Goal: Browse casually: Explore the website without a specific task or goal

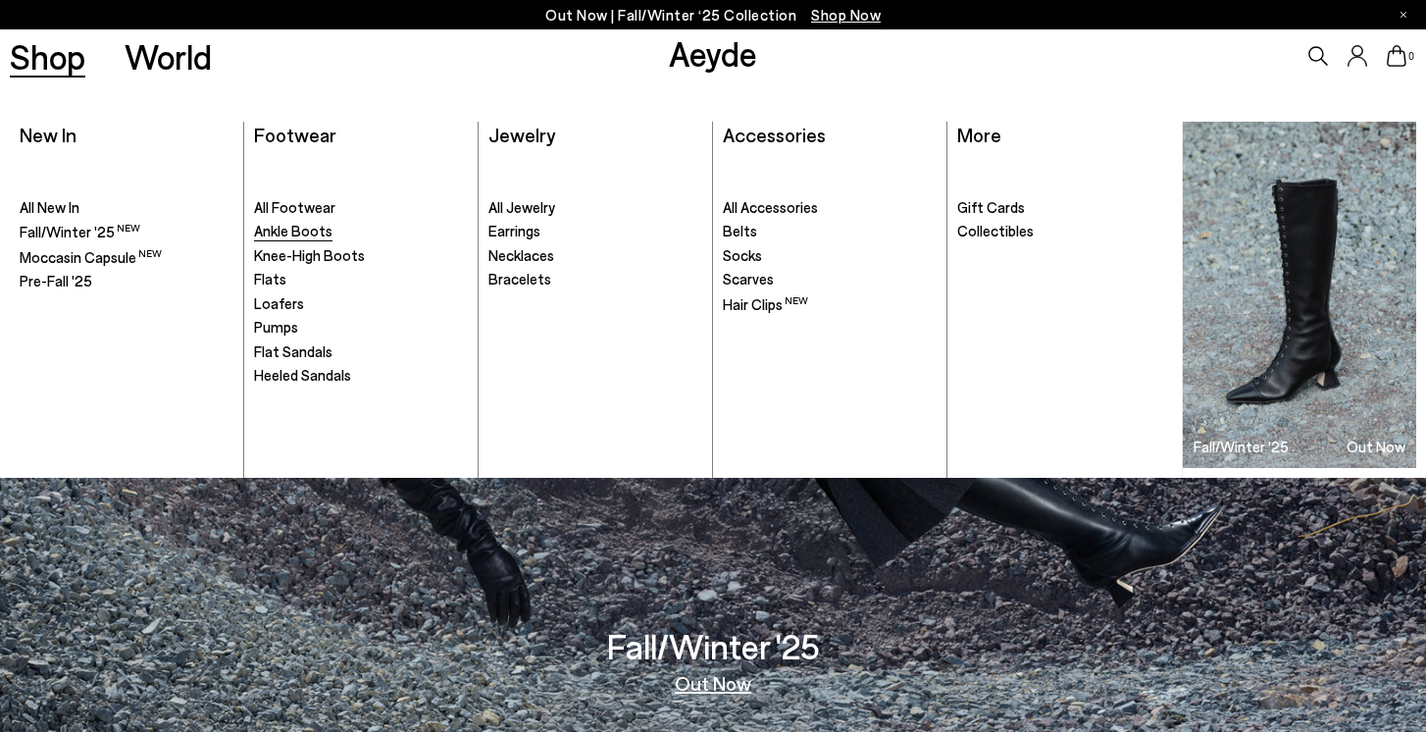
click at [301, 233] on span "Ankle Boots" at bounding box center [293, 231] width 78 height 18
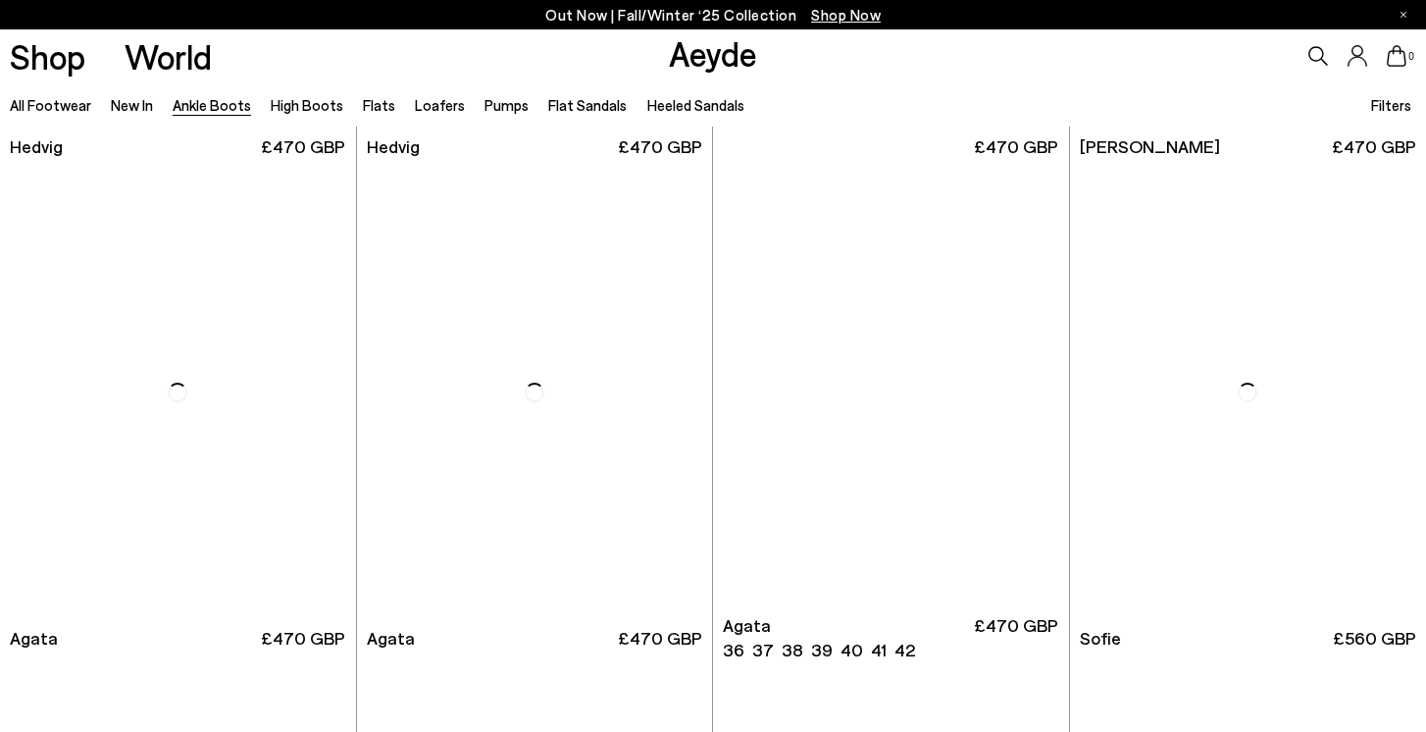
scroll to position [945, 0]
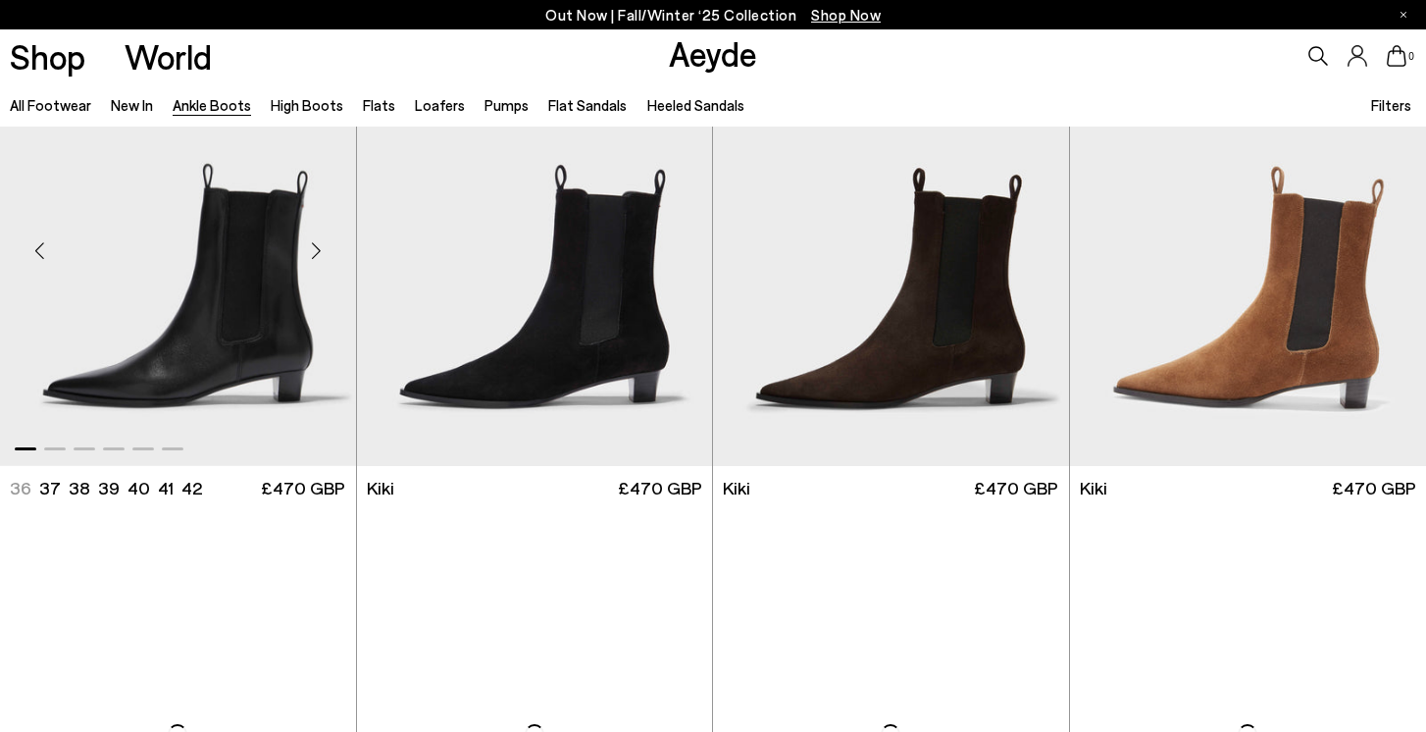
scroll to position [2566, 0]
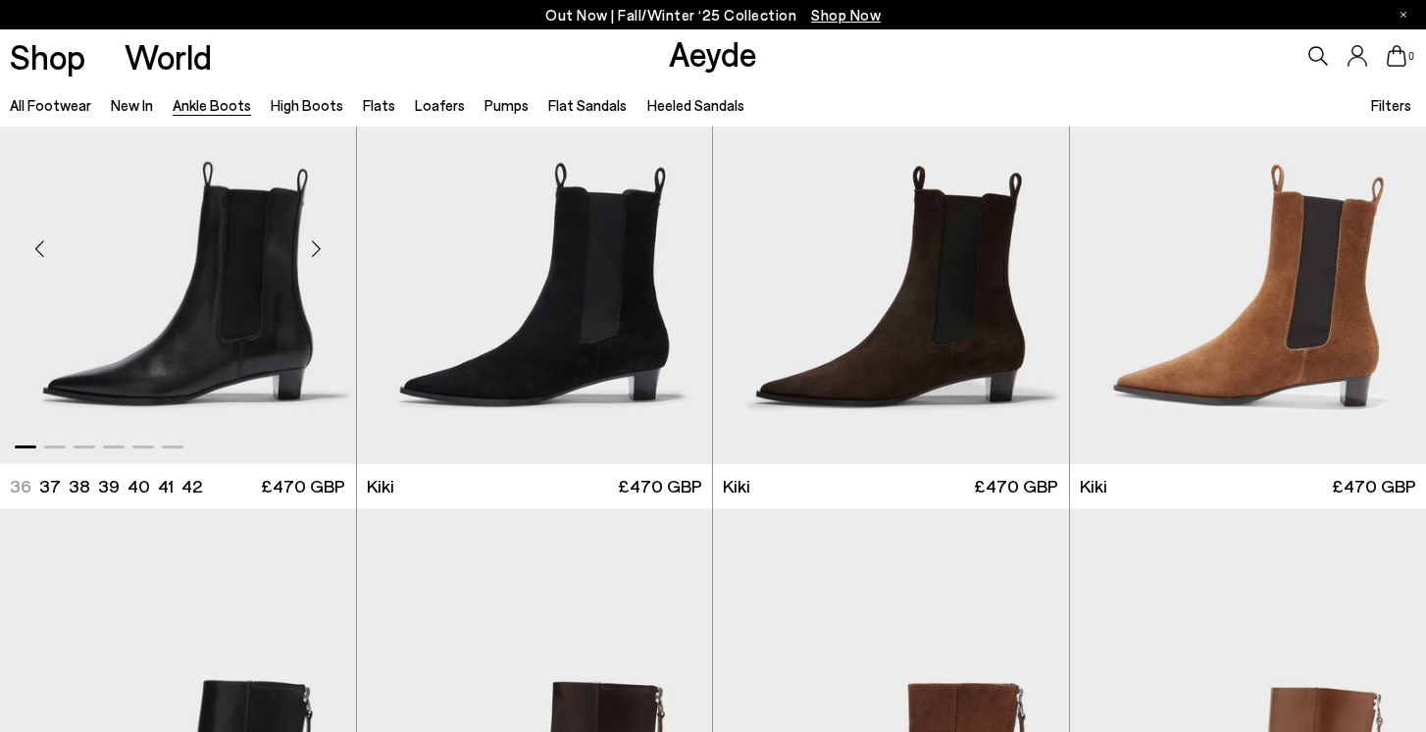
click at [318, 238] on div "Next slide" at bounding box center [316, 248] width 59 height 59
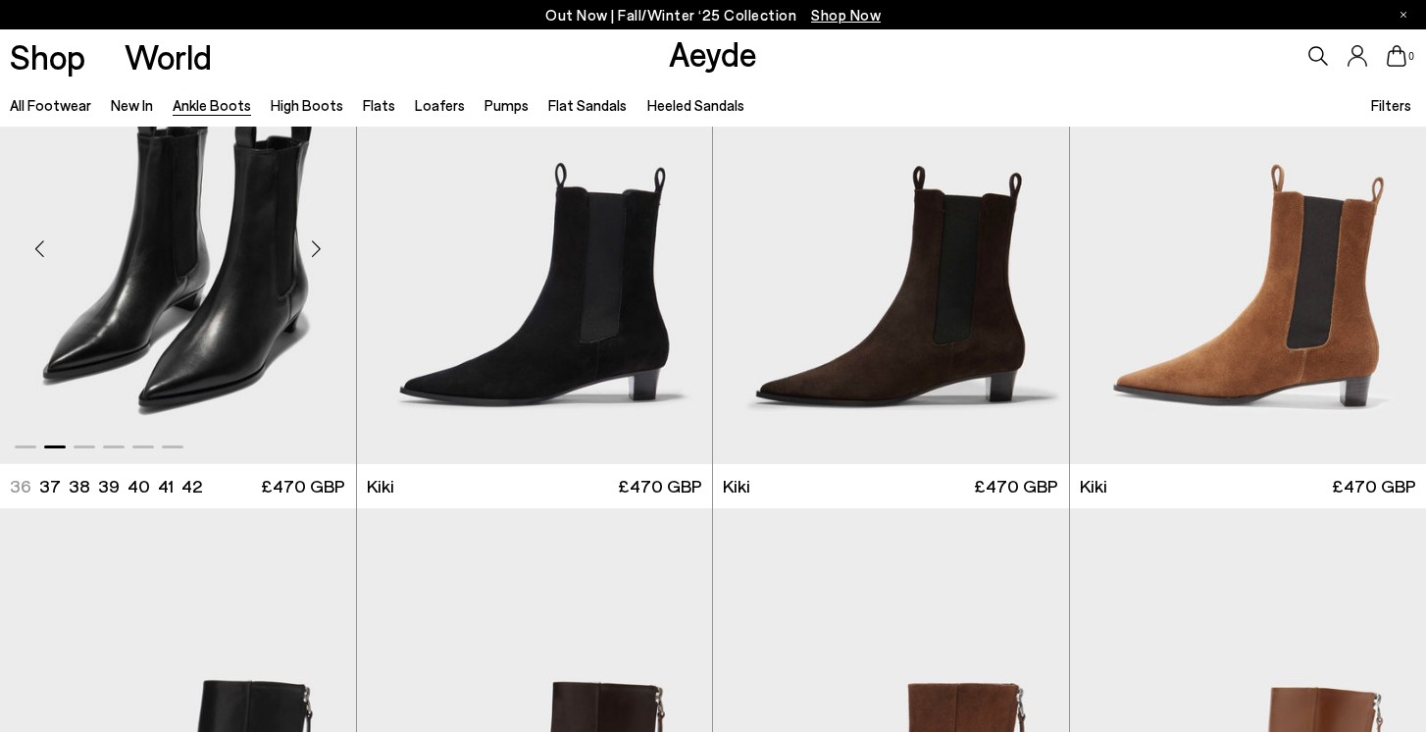
click at [318, 238] on div "Next slide" at bounding box center [316, 248] width 59 height 59
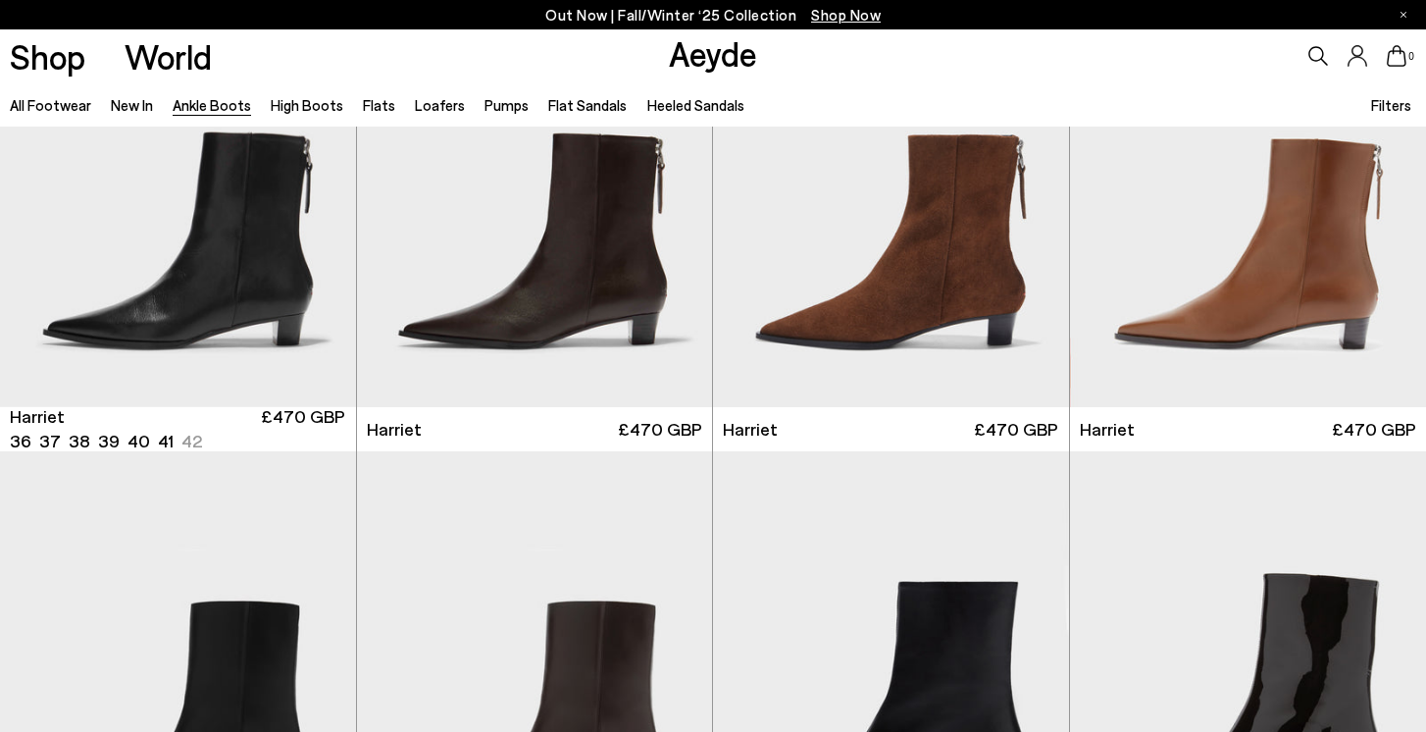
scroll to position [3010, 0]
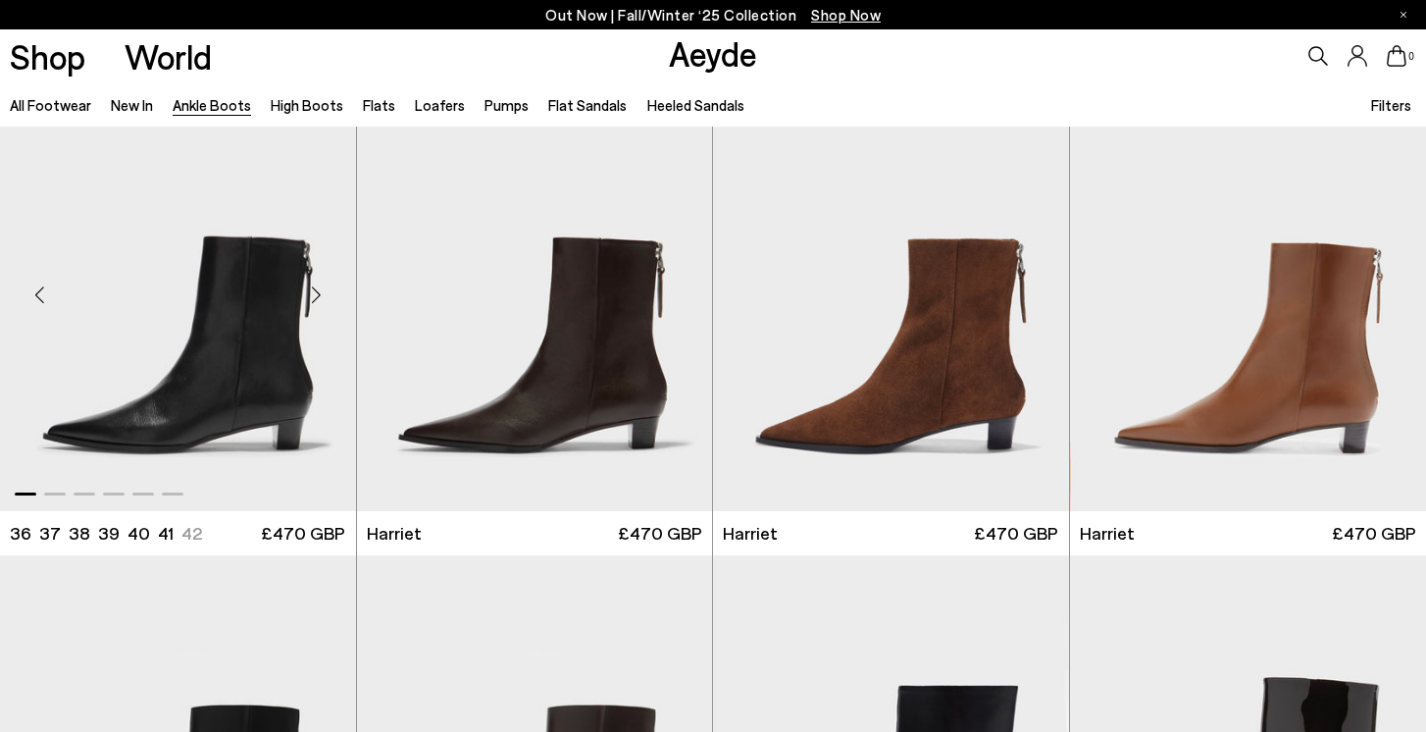
click at [319, 297] on div "Next slide" at bounding box center [316, 295] width 59 height 59
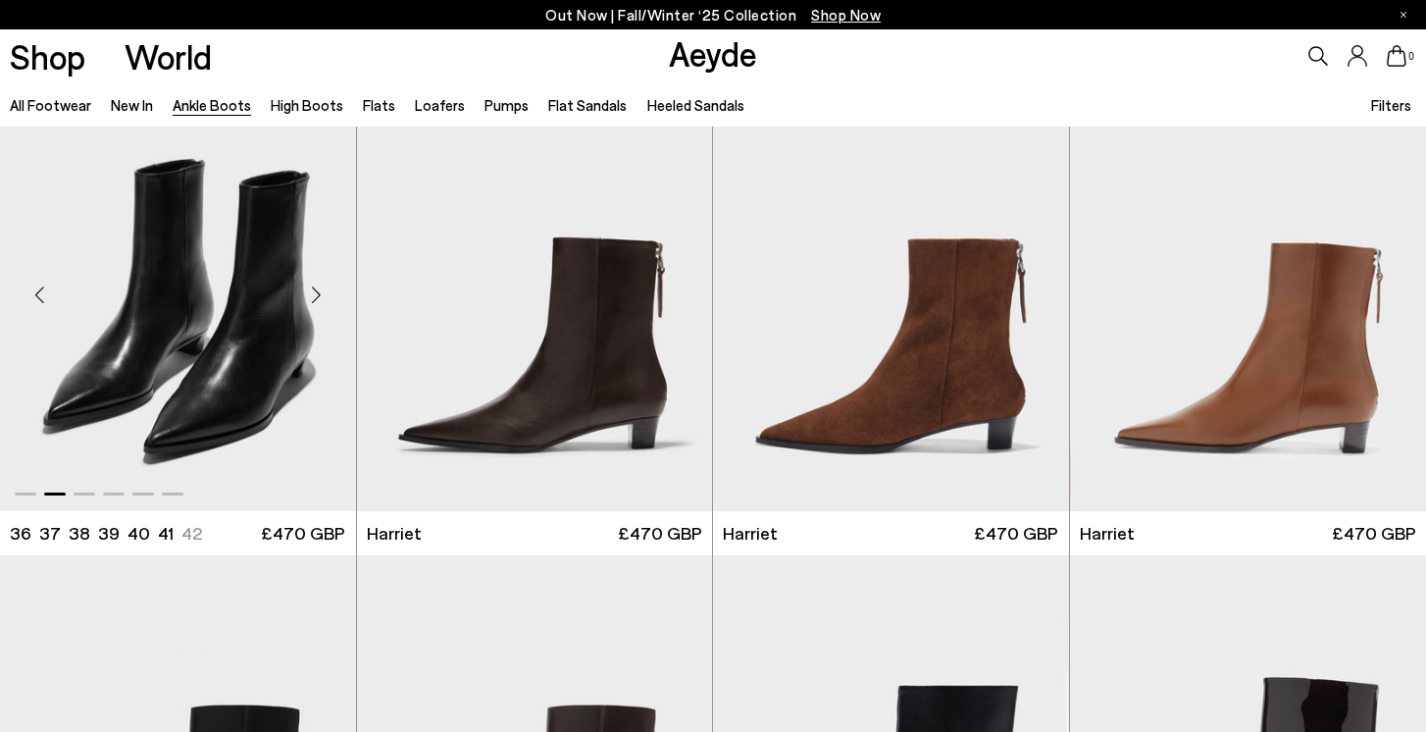
click at [319, 297] on div "Next slide" at bounding box center [316, 295] width 59 height 59
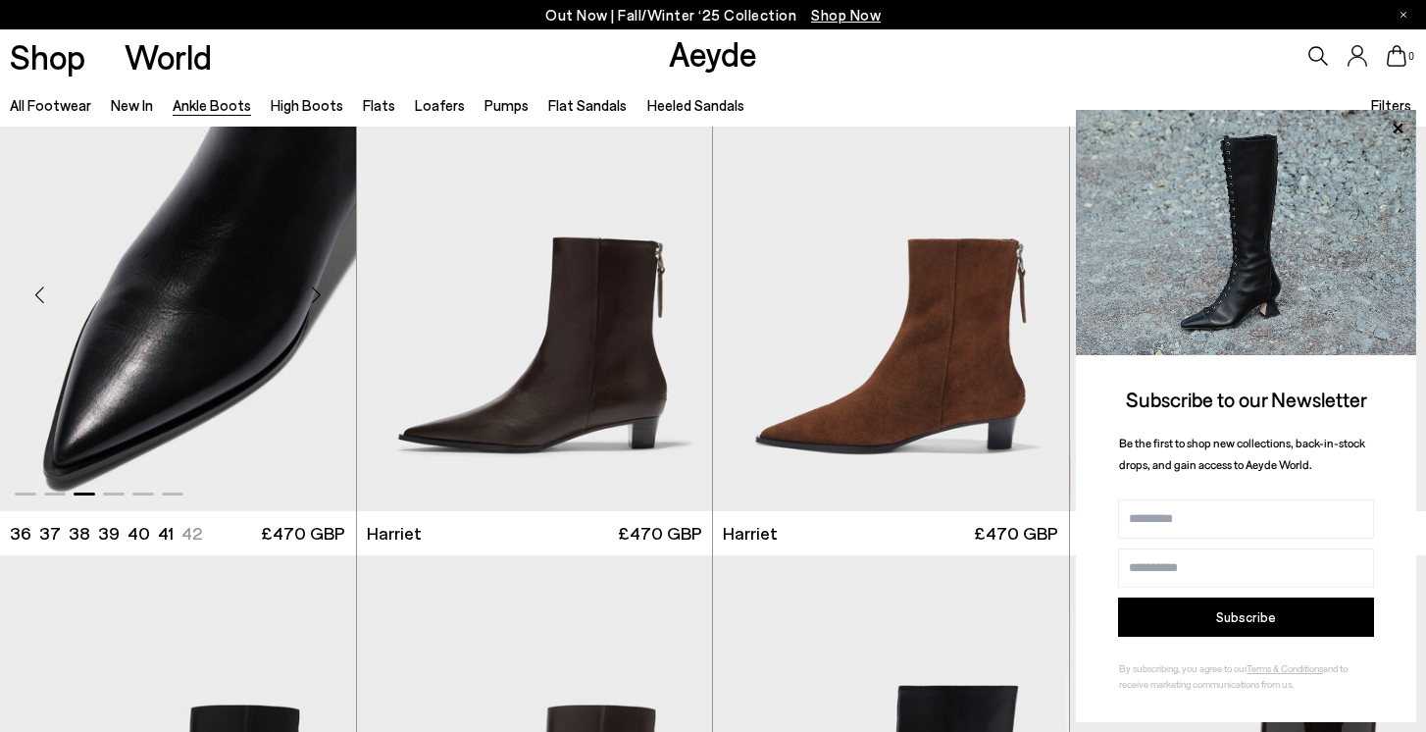
click at [318, 294] on div "Next slide" at bounding box center [316, 295] width 59 height 59
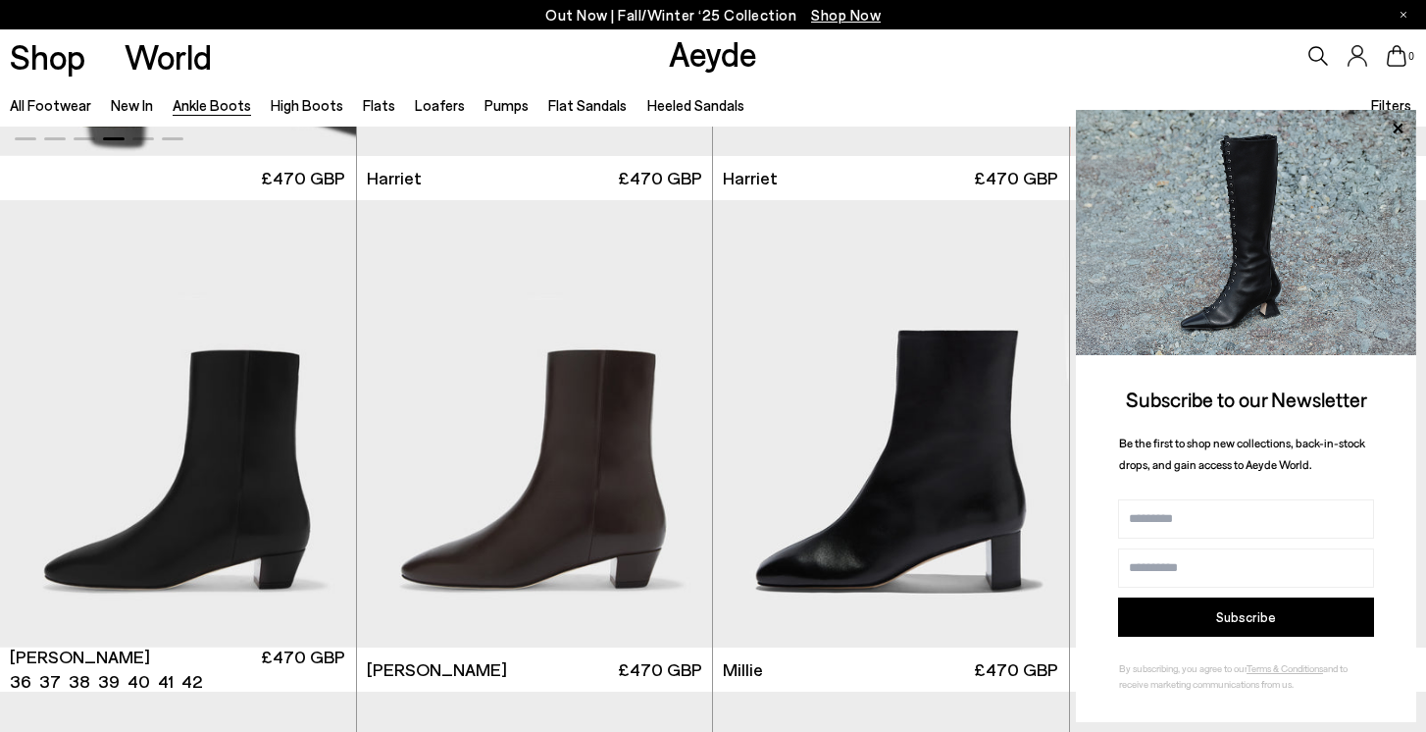
scroll to position [3430, 0]
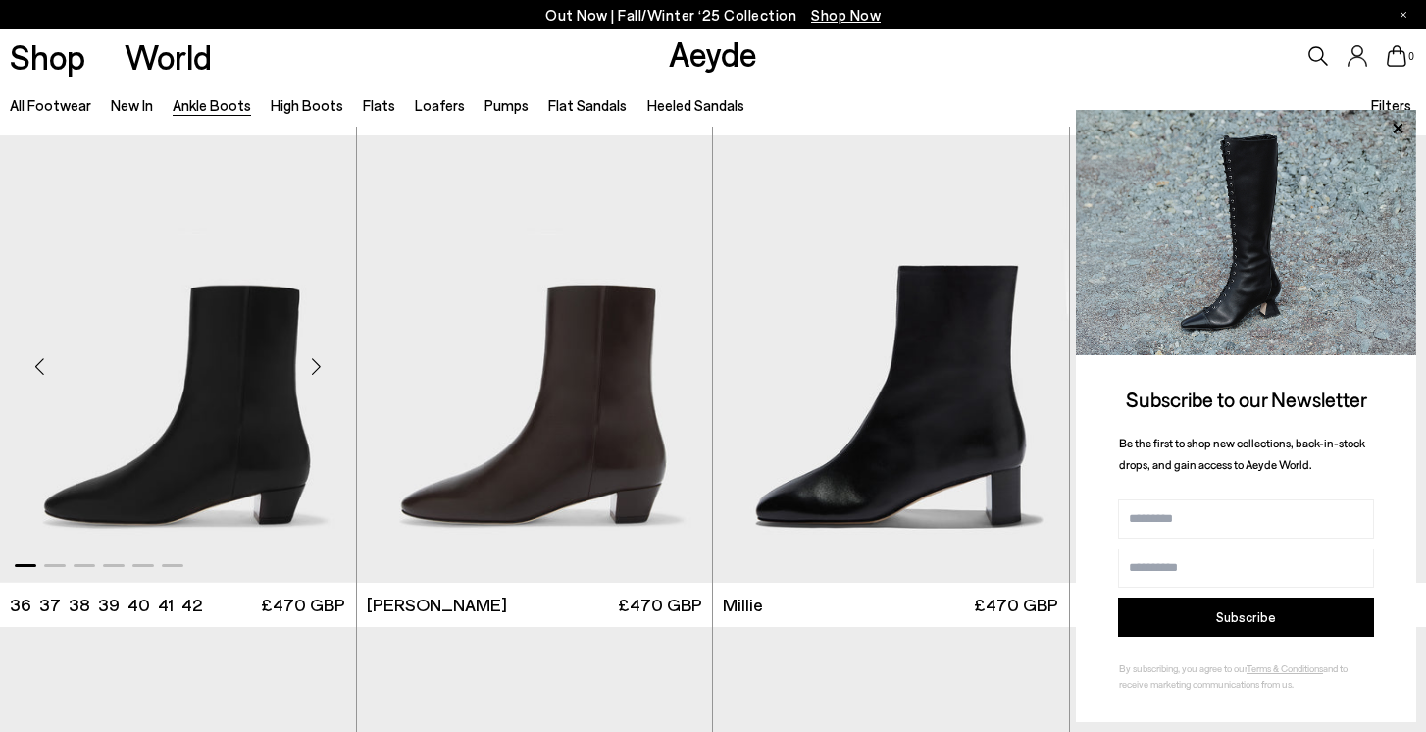
click at [315, 372] on div "Next slide" at bounding box center [316, 366] width 59 height 59
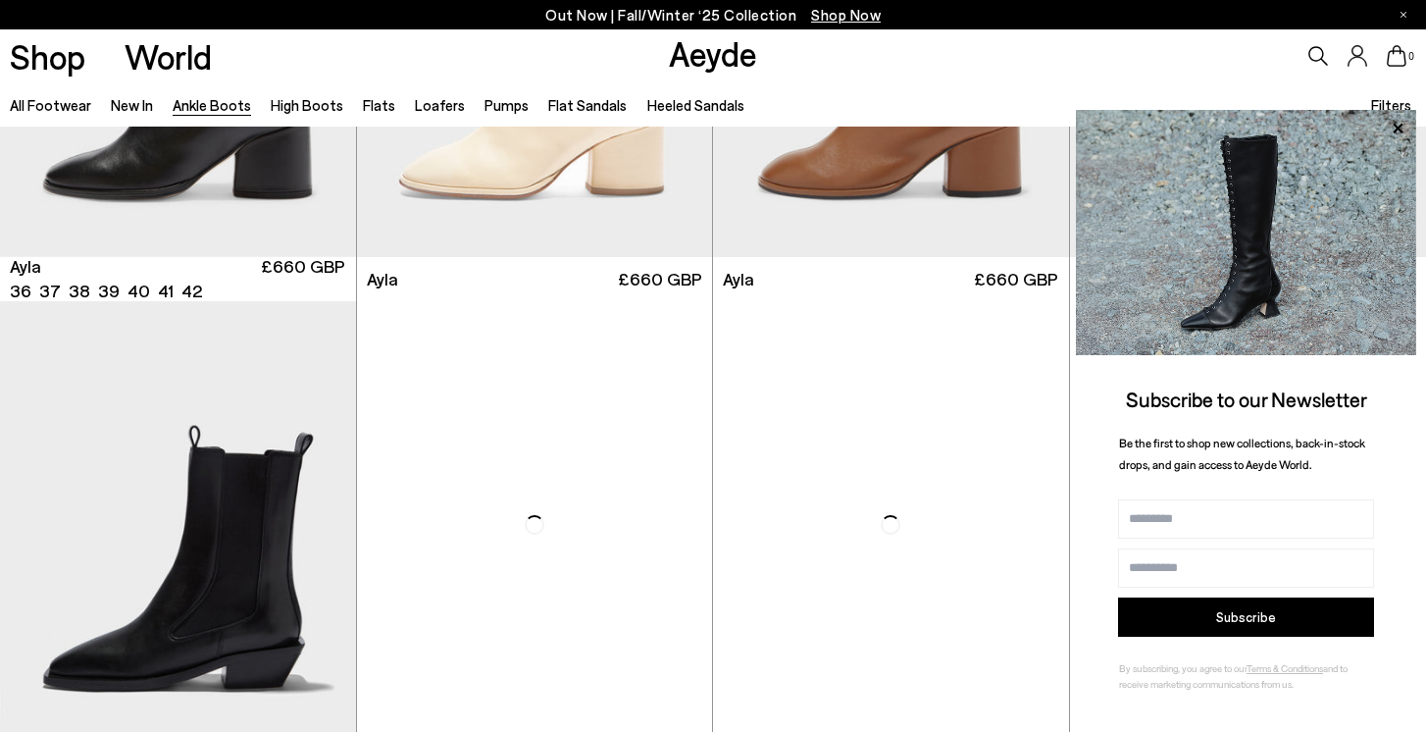
scroll to position [5847, 0]
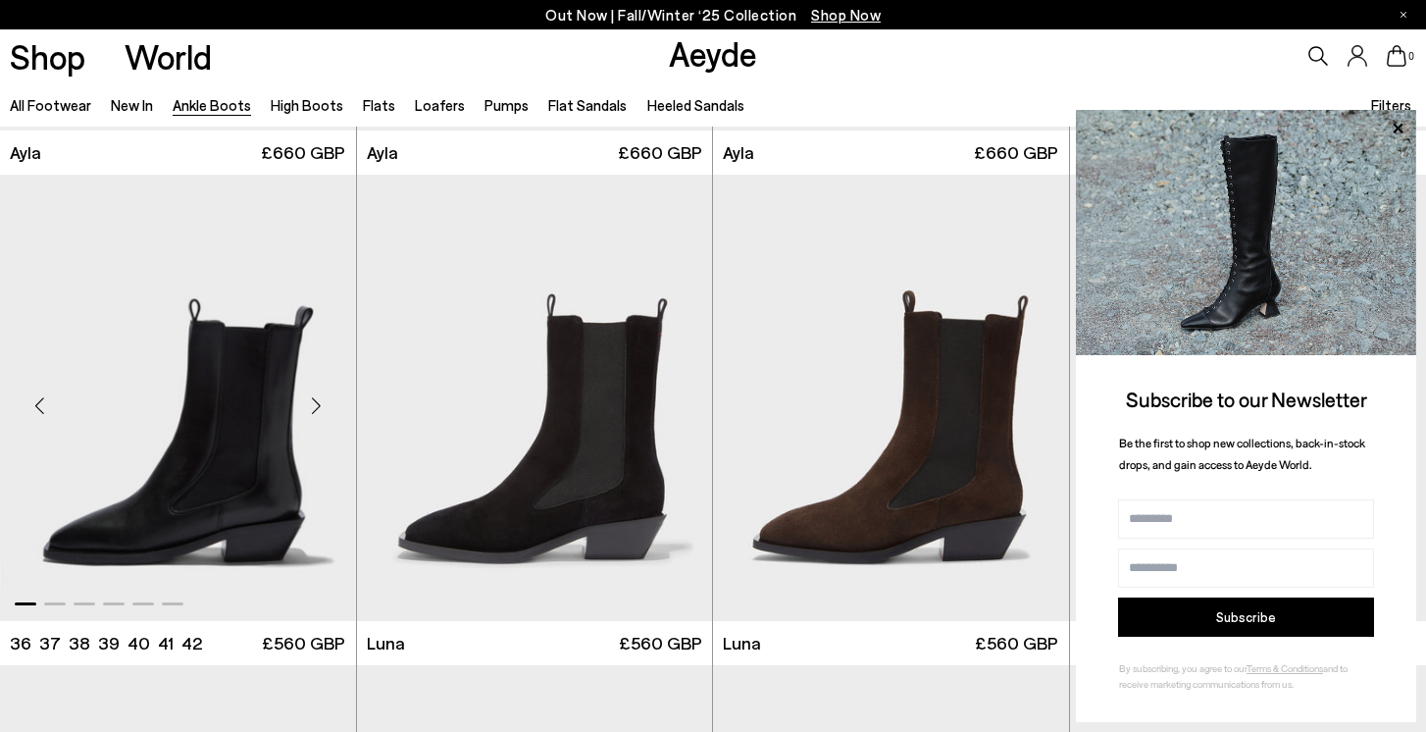
click at [313, 409] on div "Next slide" at bounding box center [316, 406] width 59 height 59
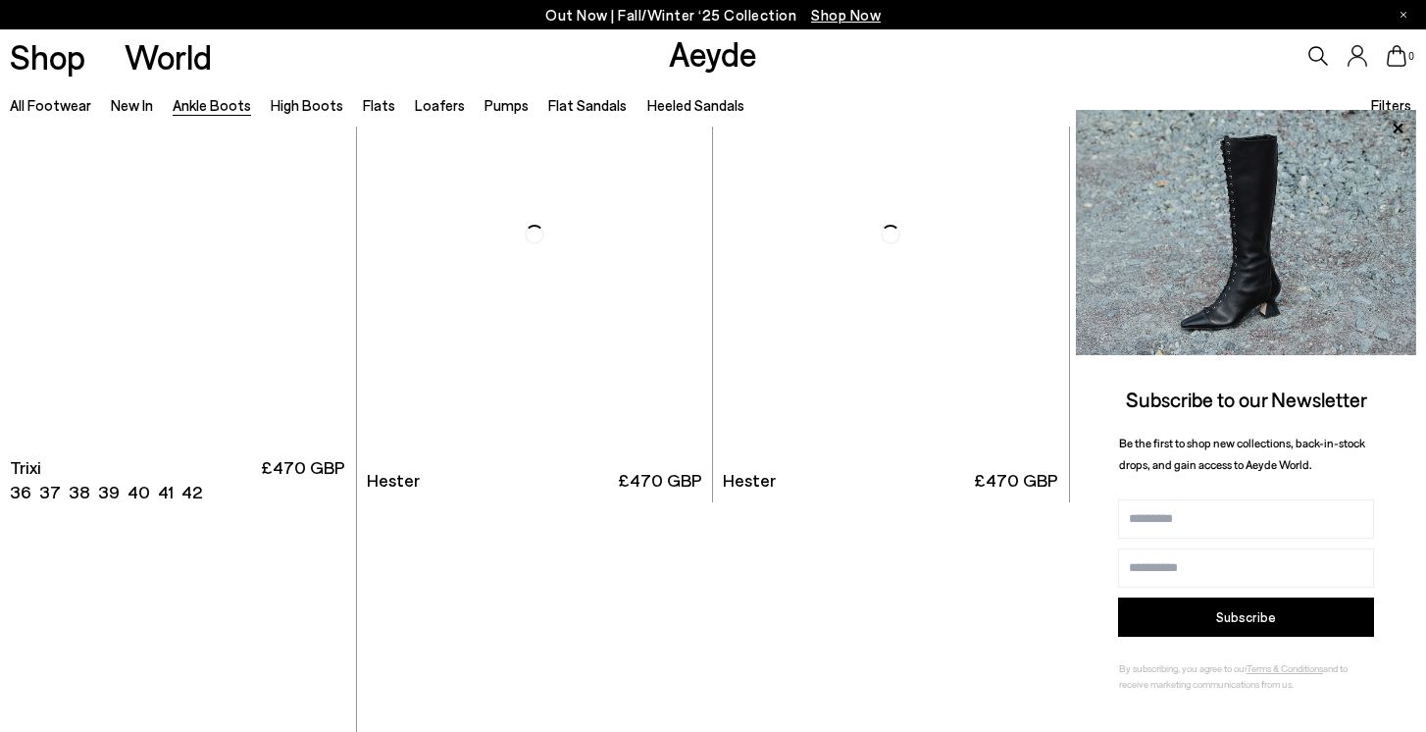
scroll to position [9936, 0]
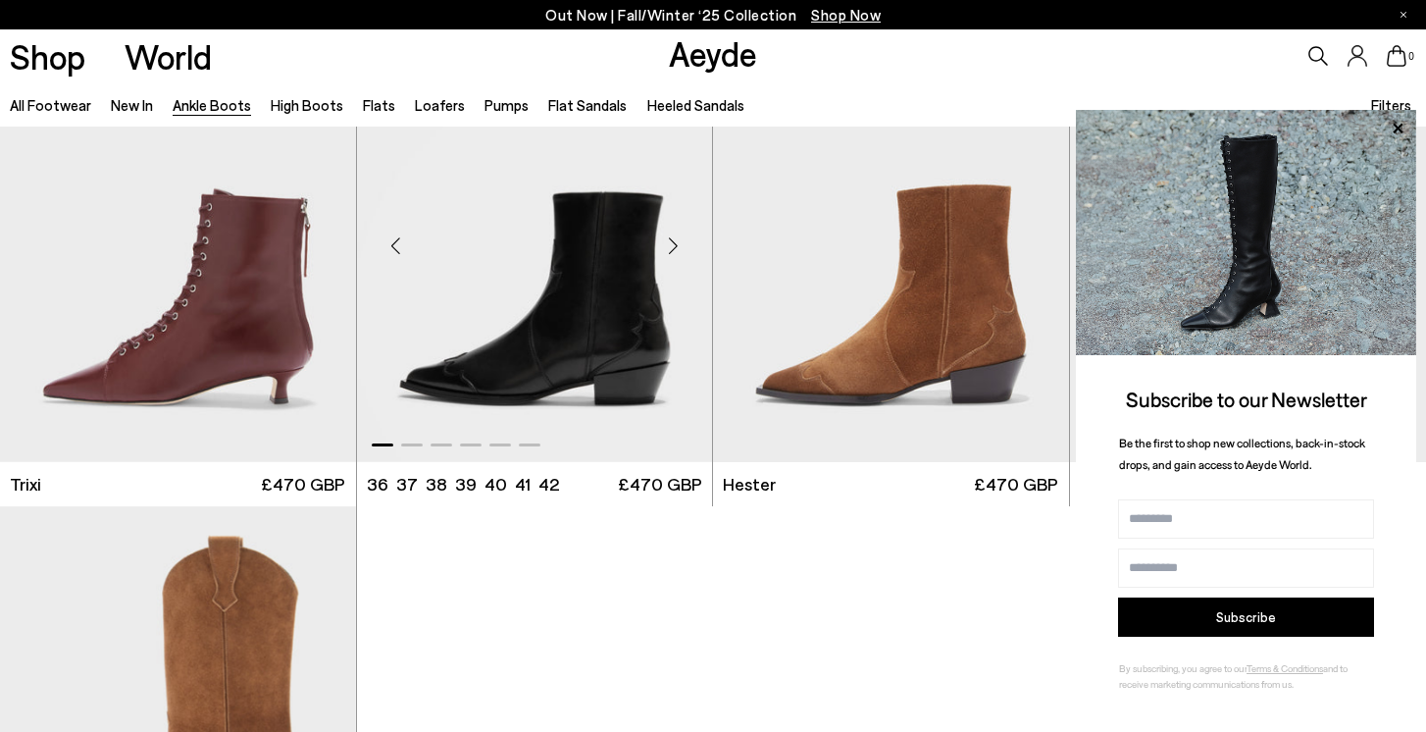
click at [672, 253] on div "Next slide" at bounding box center [672, 246] width 59 height 59
